Goal: Answer question/provide support: Answer question/provide support

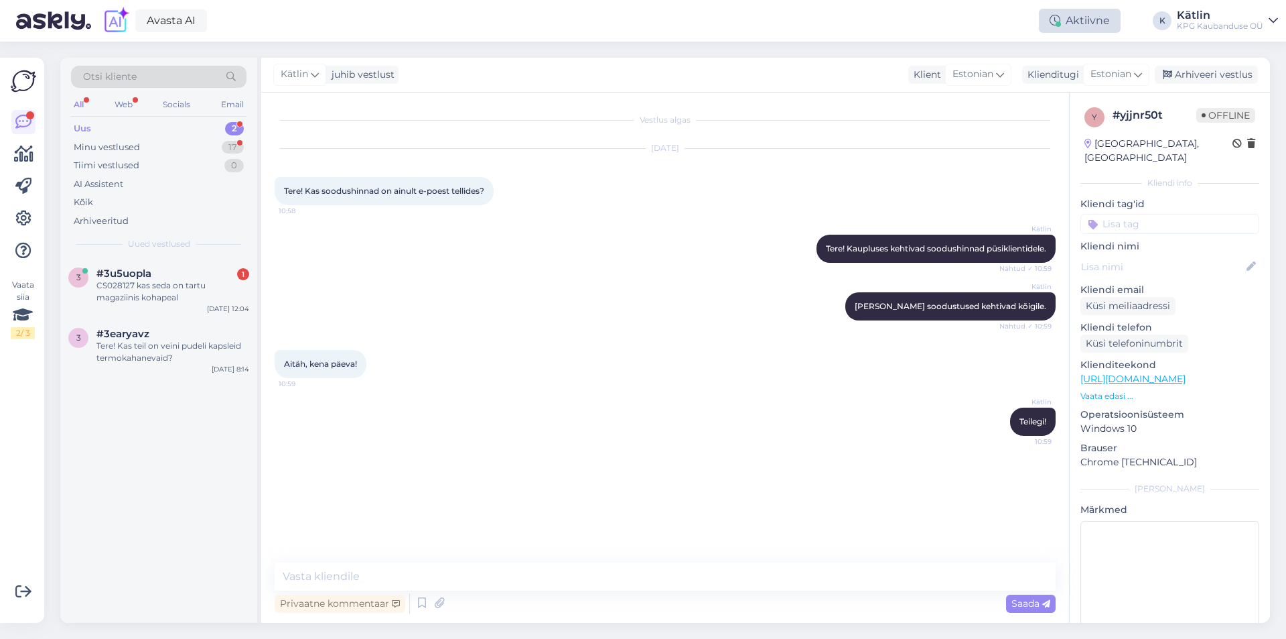
click at [1085, 19] on div "Aktiivne" at bounding box center [1080, 21] width 82 height 24
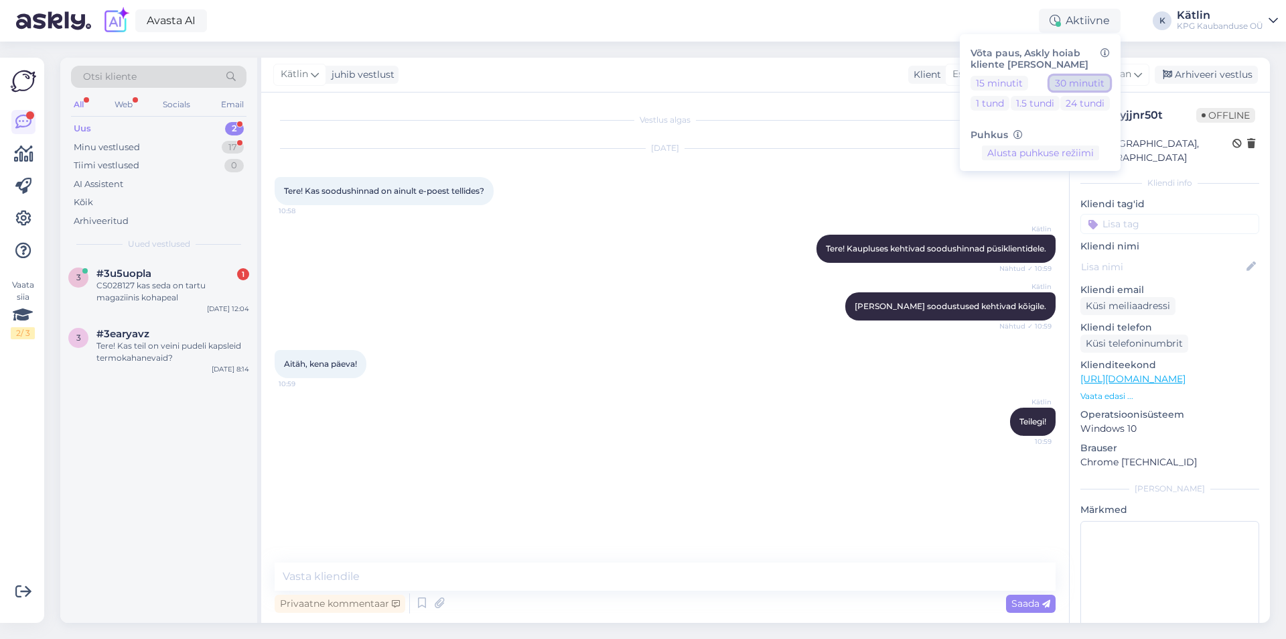
click at [1071, 78] on button "30 minutit" at bounding box center [1080, 83] width 60 height 15
click at [172, 287] on div "CS028127 kas seda on tartu magaziinis kohapeal" at bounding box center [172, 291] width 153 height 24
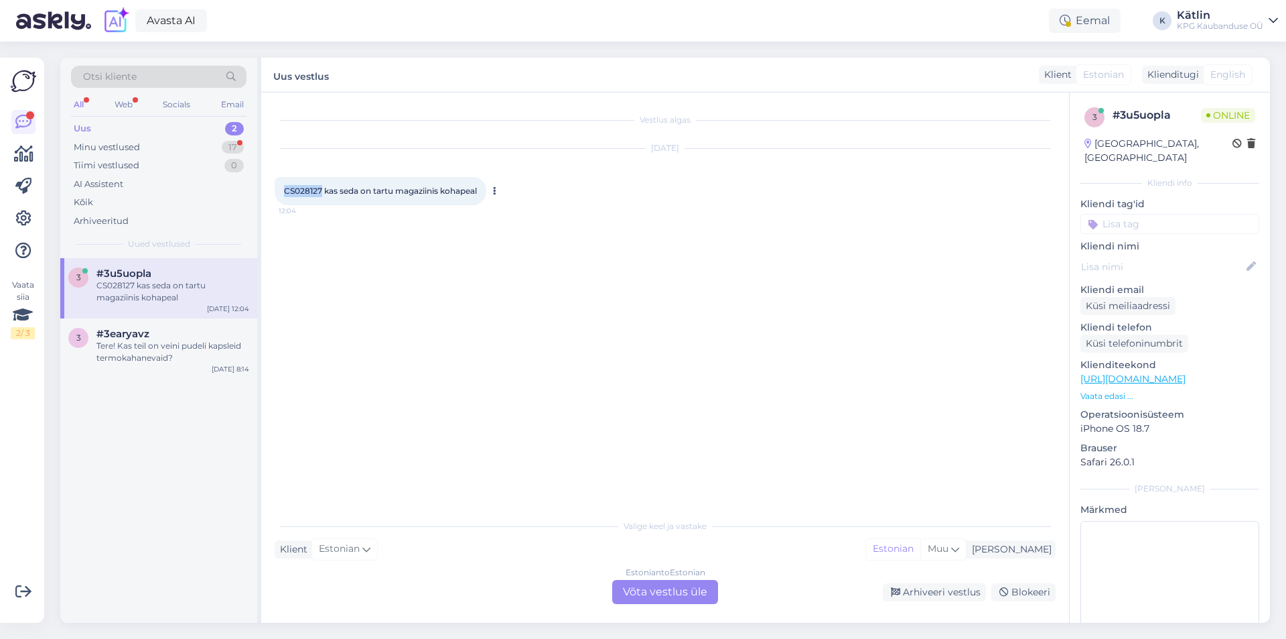
drag, startPoint x: 287, startPoint y: 186, endPoint x: 322, endPoint y: 191, distance: 35.2
click at [322, 191] on span "CS028127 kas seda on tartu magaziinis kohapeal" at bounding box center [380, 191] width 193 height 10
copy span "CS028127"
click at [657, 588] on div "Estonian to Estonian Võta vestlus üle" at bounding box center [665, 592] width 106 height 24
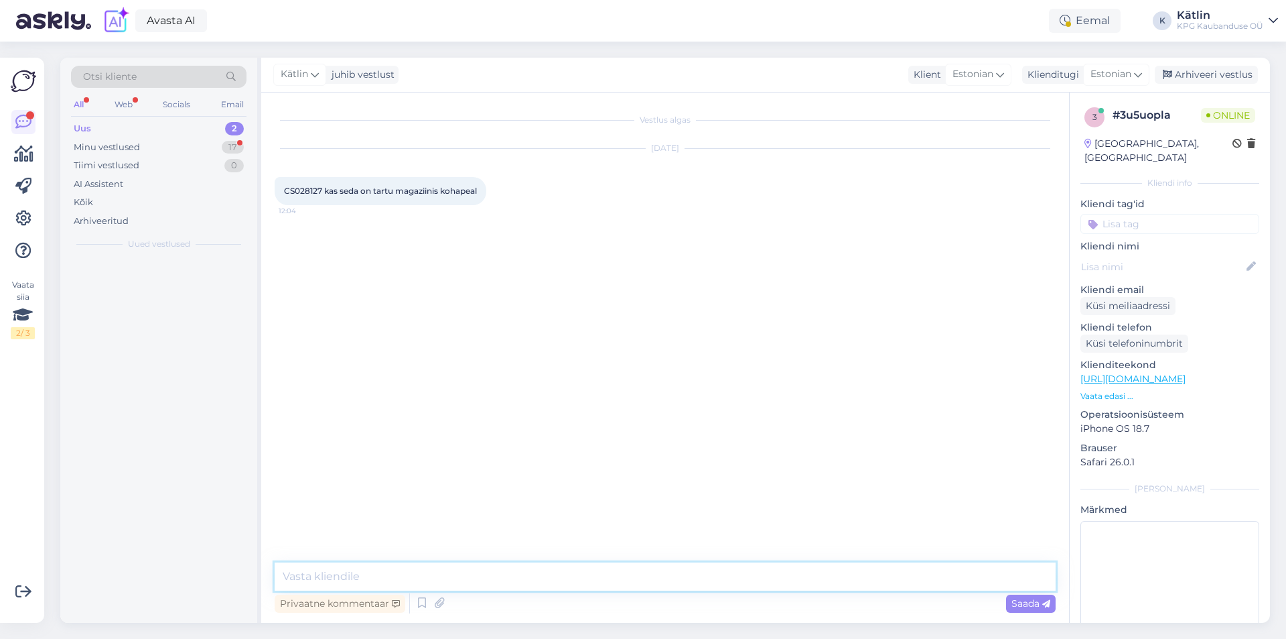
click at [650, 565] on textarea at bounding box center [665, 576] width 781 height 28
paste textarea "5552 0333"
type textarea "Tere! Soovitame kauplusest üle uurida, kuna tegu uue kauabaga. Kaupluse number …"
